Goal: Navigation & Orientation: Understand site structure

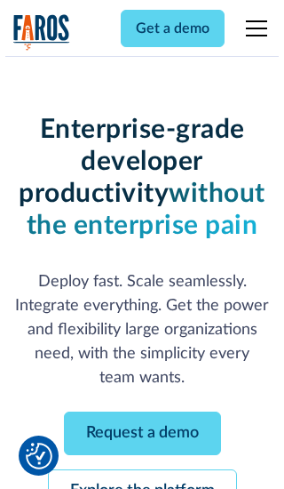
scroll to position [188, 0]
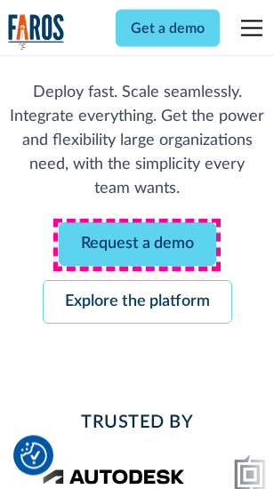
click at [137, 245] on link "Request a demo" at bounding box center [137, 245] width 157 height 44
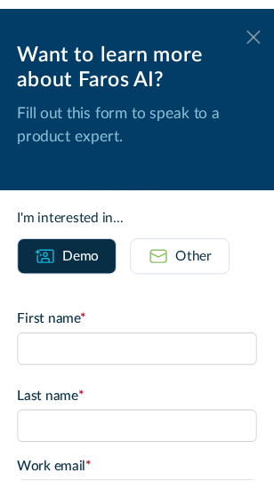
scroll to position [0, 0]
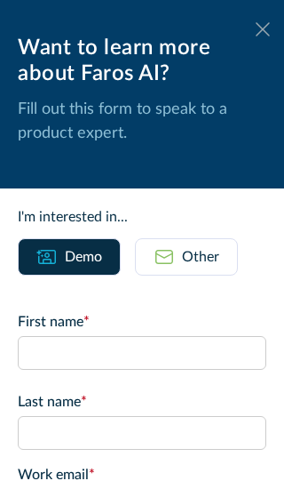
click at [256, 29] on icon at bounding box center [263, 28] width 14 height 13
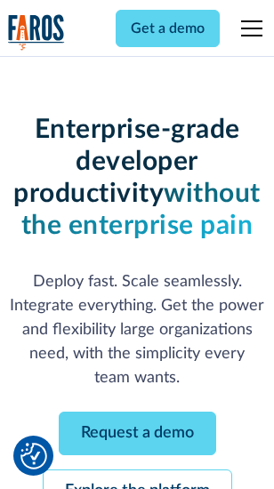
scroll to position [246, 0]
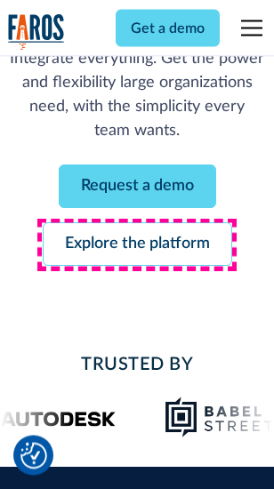
click at [137, 245] on link "Explore the platform" at bounding box center [137, 245] width 189 height 44
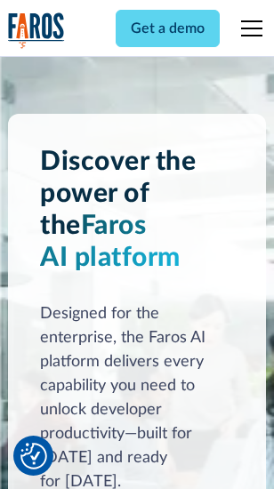
scroll to position [13542, 0]
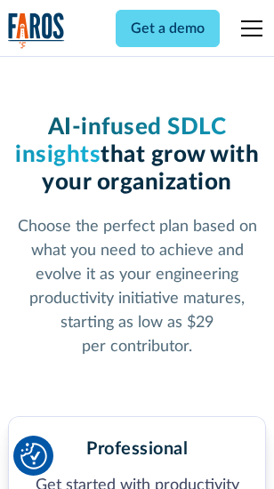
scroll to position [2818, 0]
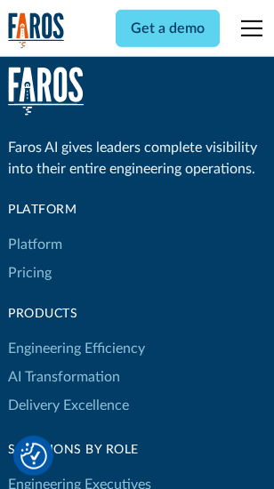
click at [35, 244] on link "Platform" at bounding box center [35, 244] width 54 height 28
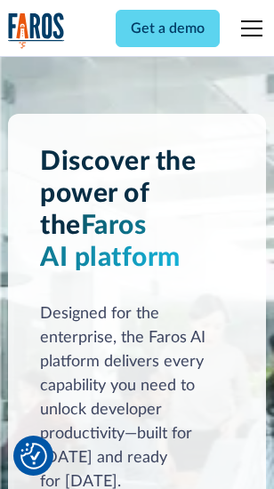
scroll to position [14113, 0]
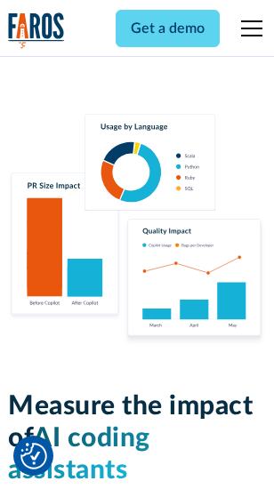
scroll to position [11098, 0]
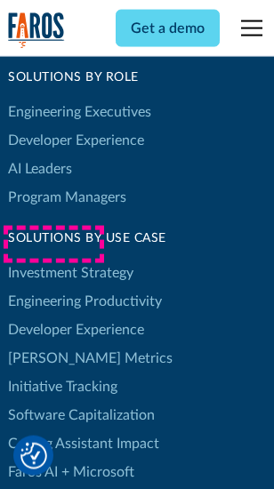
click at [53, 344] on link "[PERSON_NAME] Metrics" at bounding box center [90, 358] width 164 height 28
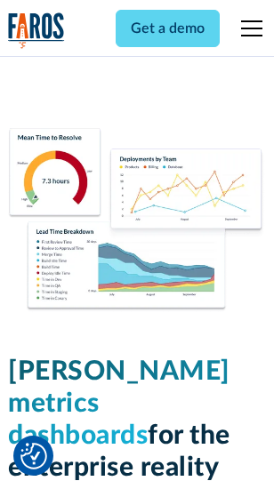
scroll to position [7871, 0]
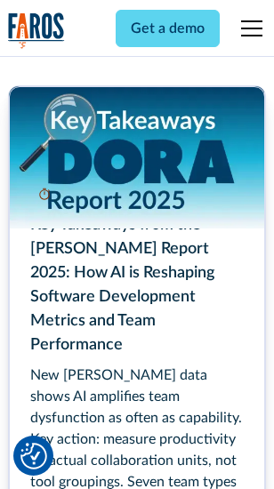
scroll to position [8140, 0]
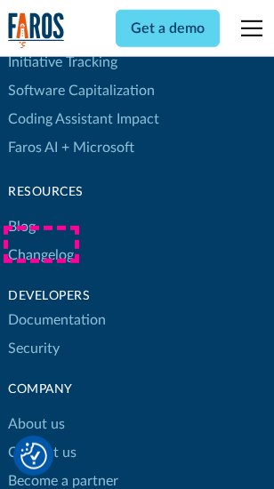
click at [41, 244] on link "Changelog" at bounding box center [41, 255] width 66 height 28
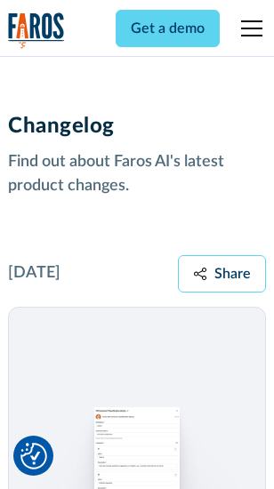
scroll to position [21799, 0]
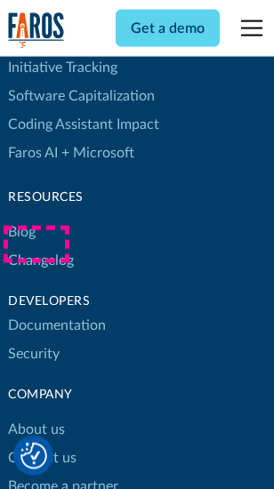
click at [36, 415] on link "About us" at bounding box center [36, 429] width 57 height 28
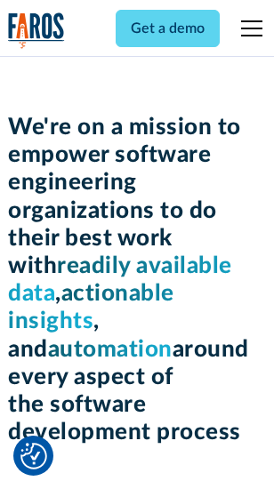
scroll to position [6148, 0]
